Goal: Information Seeking & Learning: Learn about a topic

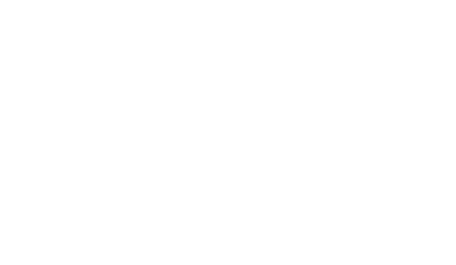
scroll to position [0, 0]
click at [234, 31] on html at bounding box center [228, 15] width 456 height 31
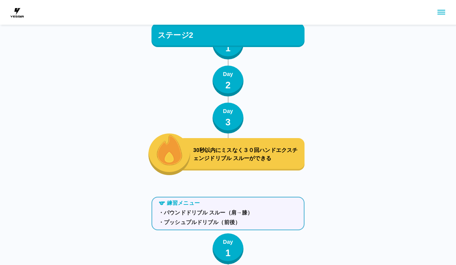
scroll to position [3887, 0]
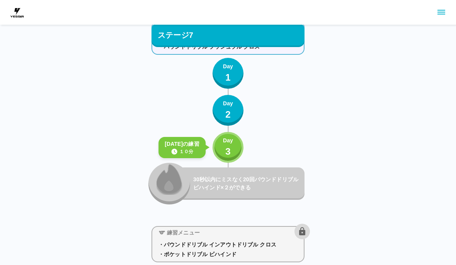
click at [241, 142] on button "Day 3" at bounding box center [227, 147] width 31 height 31
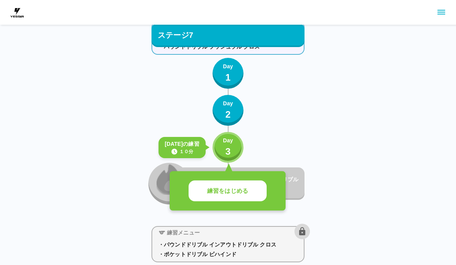
scroll to position [3872, 0]
click at [259, 196] on button "練習をはじめる" at bounding box center [227, 191] width 78 height 21
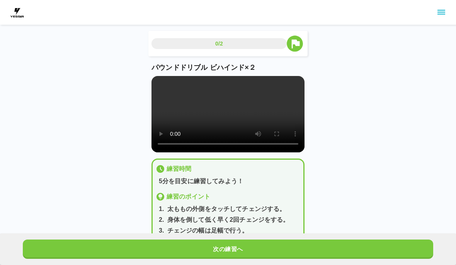
click at [268, 240] on button "次の練習へ" at bounding box center [228, 249] width 410 height 19
click at [266, 239] on div "次の練習へ" at bounding box center [228, 250] width 456 height 32
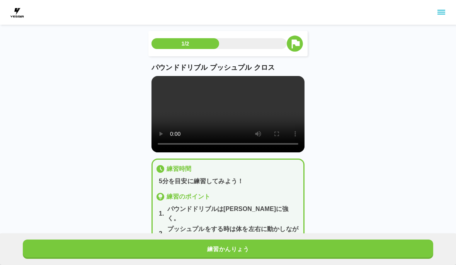
click at [260, 248] on button "練習かんりょう" at bounding box center [228, 249] width 410 height 19
click at [261, 247] on button "次の練習へ" at bounding box center [228, 249] width 410 height 19
click at [263, 248] on button "次の練習へ" at bounding box center [228, 249] width 410 height 19
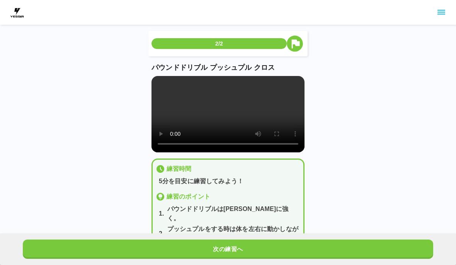
click at [262, 248] on button "次の練習へ" at bounding box center [228, 249] width 410 height 19
click at [263, 248] on button "次の練習へ" at bounding box center [228, 249] width 410 height 19
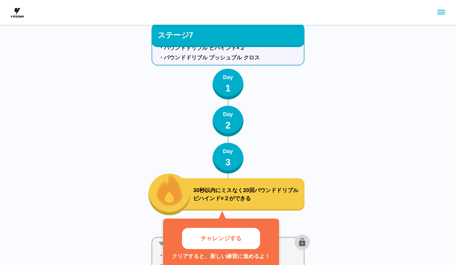
scroll to position [3854, 0]
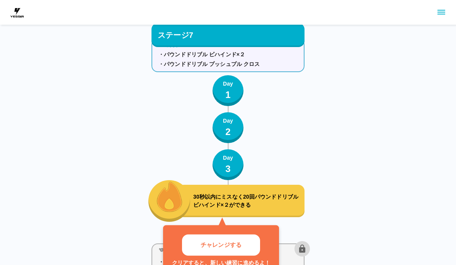
click at [245, 239] on button "チャレンジする" at bounding box center [221, 245] width 78 height 21
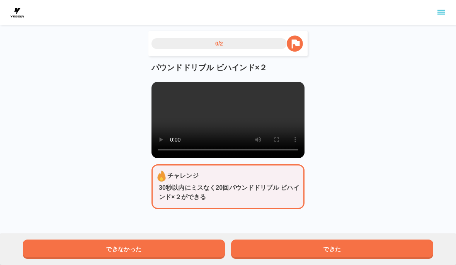
click at [372, 250] on button "できた" at bounding box center [332, 249] width 202 height 19
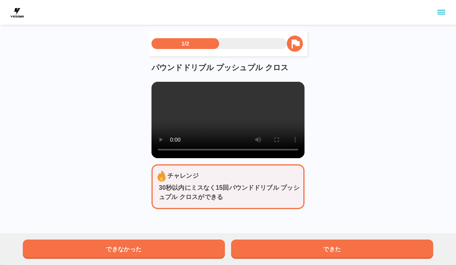
click at [372, 250] on button "できた" at bounding box center [332, 249] width 202 height 19
click at [371, 250] on button "できた" at bounding box center [332, 249] width 202 height 19
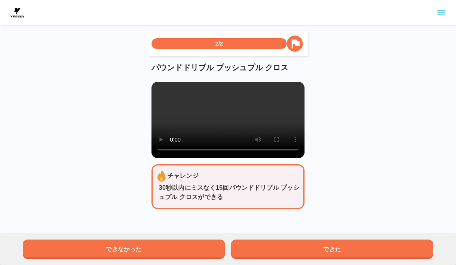
click at [370, 251] on button "できた" at bounding box center [332, 249] width 202 height 19
click at [380, 244] on button "できた" at bounding box center [332, 249] width 202 height 19
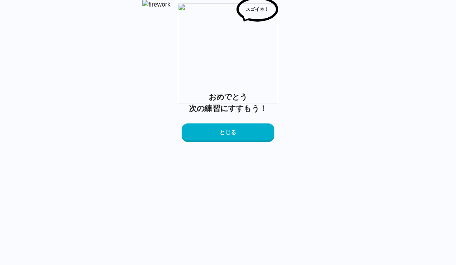
click at [246, 142] on button "とじる" at bounding box center [227, 133] width 93 height 19
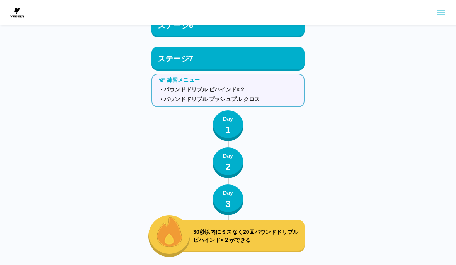
scroll to position [3819, 0]
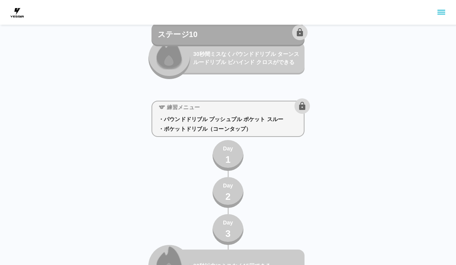
scroll to position [5333, 0]
